Goal: Task Accomplishment & Management: Manage account settings

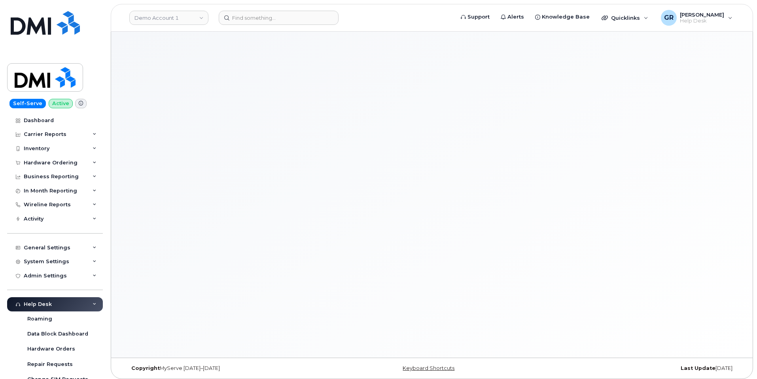
click at [267, 25] on header "Demo Account 1 Support Alerts Knowledge Base Quicklinks Suspend / Cancel Device…" at bounding box center [432, 18] width 642 height 28
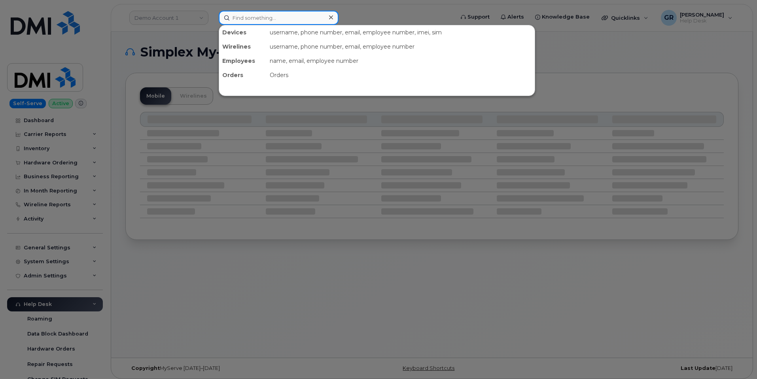
click at [270, 20] on input at bounding box center [279, 18] width 120 height 14
paste input "2133931205"
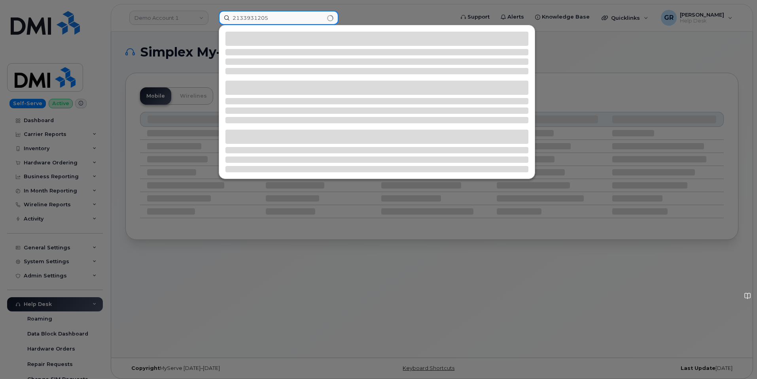
type input "2133931205"
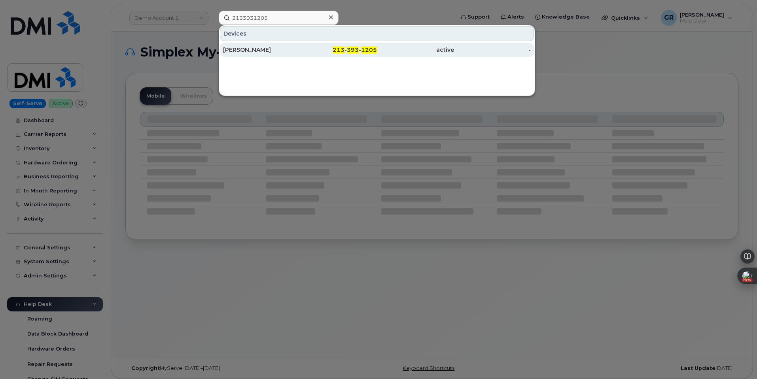
click at [314, 47] on div "213 - 393 - 1205" at bounding box center [338, 50] width 77 height 8
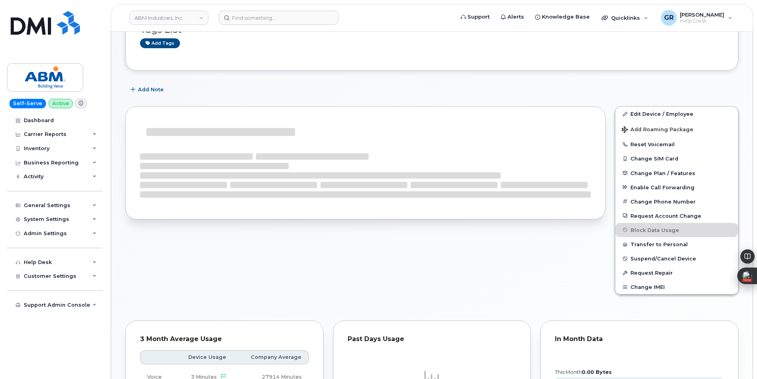
scroll to position [72, 0]
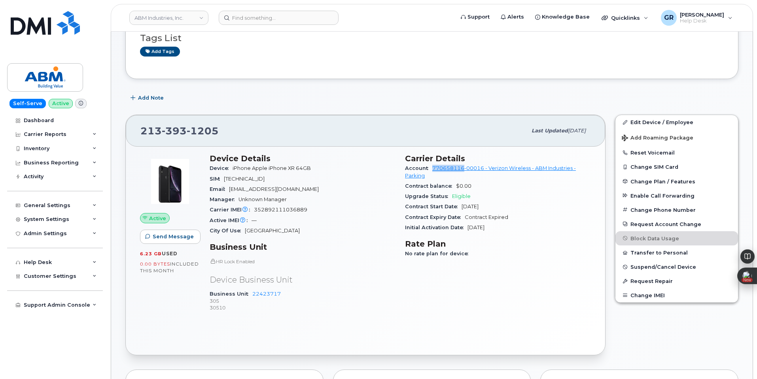
drag, startPoint x: 432, startPoint y: 169, endPoint x: 464, endPoint y: 169, distance: 32.4
click at [464, 169] on div "Account 770658116-00016 - Verizon Wireless - ABM Industries - Parking" at bounding box center [498, 172] width 186 height 18
copy link "770658116"
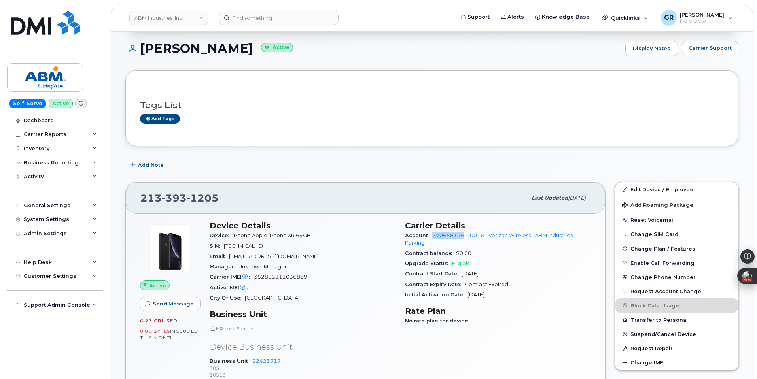
scroll to position [139, 0]
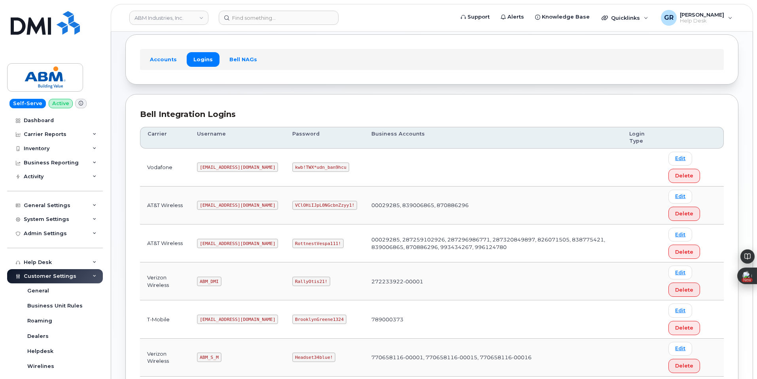
scroll to position [105, 0]
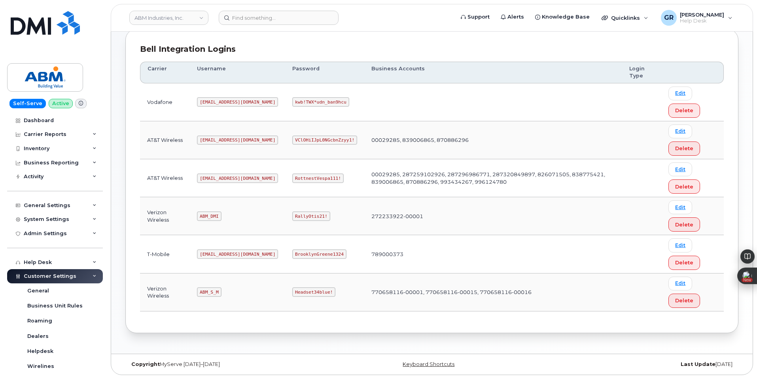
click at [209, 295] on code "ABM_S_M" at bounding box center [209, 291] width 24 height 9
copy code "ABM_S_M"
drag, startPoint x: 267, startPoint y: 292, endPoint x: 316, endPoint y: 291, distance: 48.6
click at [316, 291] on td "Headset34blue!" at bounding box center [324, 293] width 79 height 38
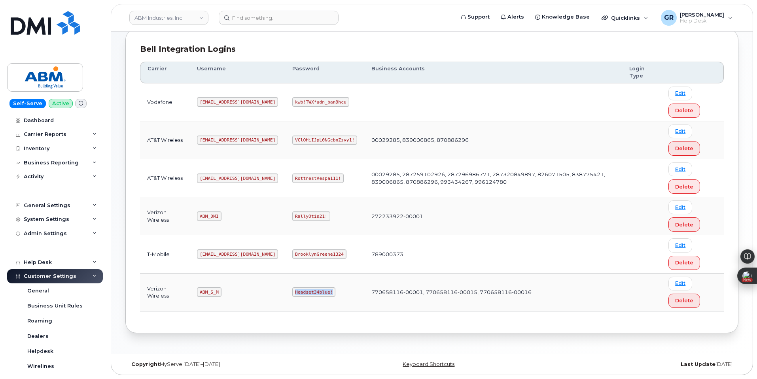
copy code "Headset34blue!"
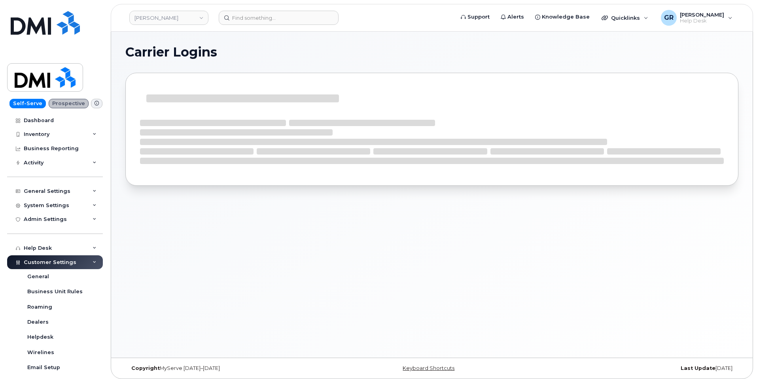
scroll to position [4, 0]
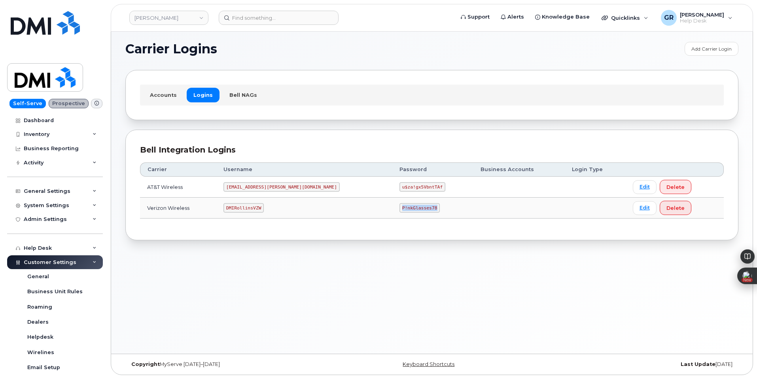
drag, startPoint x: 352, startPoint y: 206, endPoint x: 421, endPoint y: 205, distance: 68.4
click at [420, 206] on td "P!nkGlasses78" at bounding box center [432, 208] width 81 height 21
copy code "P!nkGlasses78"
click at [314, 108] on div "Accounts Logins Bell NAGs" at bounding box center [431, 95] width 613 height 50
